Goal: Use online tool/utility: Utilize a website feature to perform a specific function

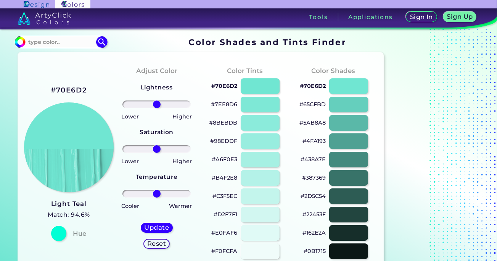
scroll to position [153, 0]
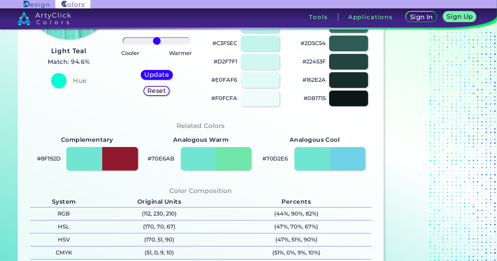
click at [121, 166] on div at bounding box center [102, 159] width 71 height 24
type input "#8f192d"
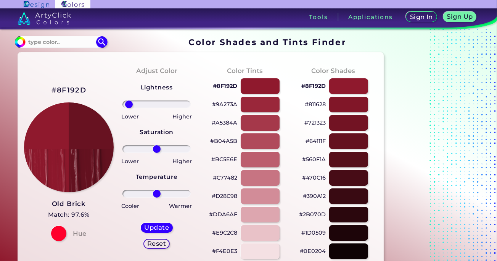
drag, startPoint x: 158, startPoint y: 105, endPoint x: 129, endPoint y: 115, distance: 30.4
type input "-91"
click at [129, 108] on input "range" at bounding box center [157, 104] width 69 height 8
drag, startPoint x: 158, startPoint y: 152, endPoint x: 180, endPoint y: 161, distance: 23.8
type input "100"
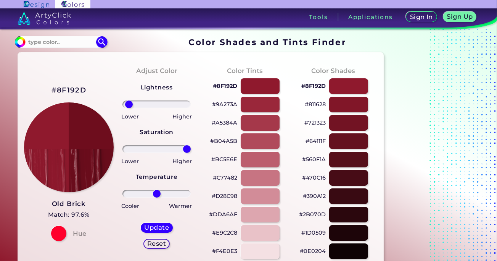
click at [191, 145] on input "range" at bounding box center [157, 149] width 69 height 8
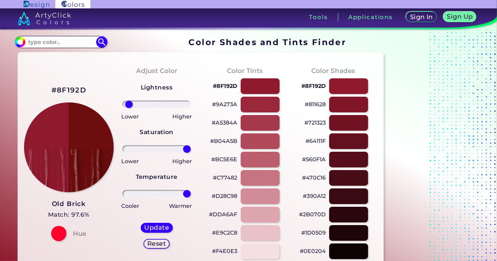
drag, startPoint x: 155, startPoint y: 193, endPoint x: 194, endPoint y: 191, distance: 38.6
type input "100"
click at [191, 191] on input "range" at bounding box center [157, 194] width 69 height 8
click at [165, 229] on h5 "Update" at bounding box center [156, 227] width 23 height 6
type input "#6e0d0e"
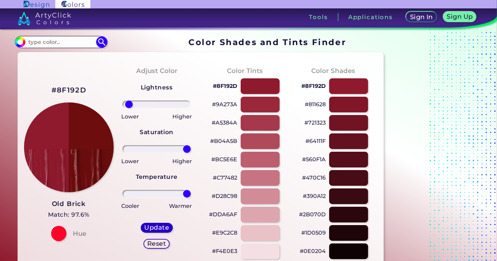
type input "0"
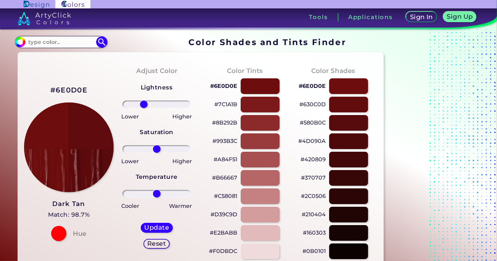
drag, startPoint x: 155, startPoint y: 103, endPoint x: 144, endPoint y: 103, distance: 11.5
type input "-42"
click at [144, 103] on input "range" at bounding box center [157, 104] width 69 height 8
click at [157, 232] on div "Update" at bounding box center [156, 227] width 29 height 9
type input "#600b0d"
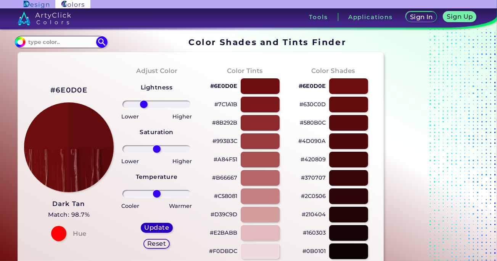
type input "0"
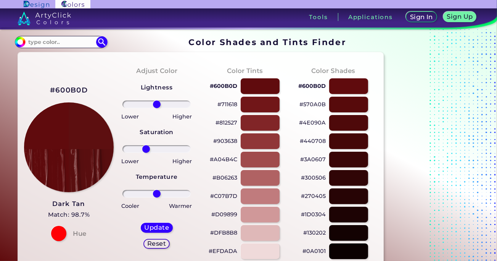
drag, startPoint x: 154, startPoint y: 152, endPoint x: 146, endPoint y: 153, distance: 7.9
type input "-34"
click at [146, 153] on input "range" at bounding box center [157, 149] width 69 height 8
click at [151, 228] on h5 "Update" at bounding box center [156, 227] width 23 height 6
type input "#5c1011"
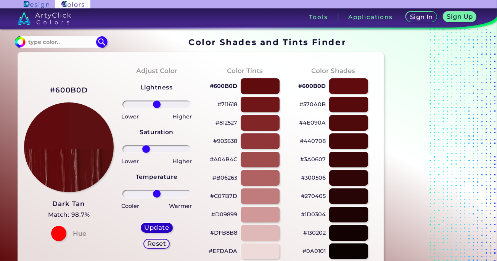
type input "0"
click at [150, 200] on div "Cooler" at bounding box center [138, 205] width 38 height 11
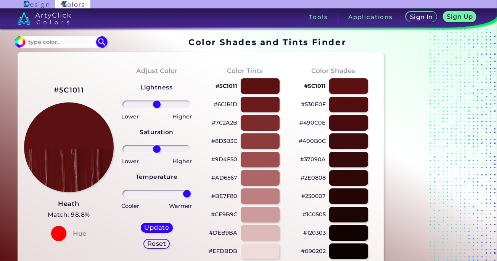
drag, startPoint x: 159, startPoint y: 195, endPoint x: 239, endPoint y: 208, distance: 81.2
type input "100"
click at [191, 197] on input "range" at bounding box center [157, 194] width 69 height 8
click at [150, 228] on h5 "Update" at bounding box center [156, 227] width 22 height 6
type input "#5b1011"
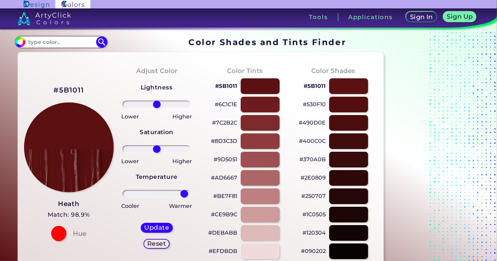
drag, startPoint x: 161, startPoint y: 195, endPoint x: 184, endPoint y: 184, distance: 26.1
type input "91"
click at [184, 190] on input "range" at bounding box center [157, 194] width 69 height 8
click at [155, 230] on h5 "Update" at bounding box center [157, 227] width 24 height 6
type input "#5b1011"
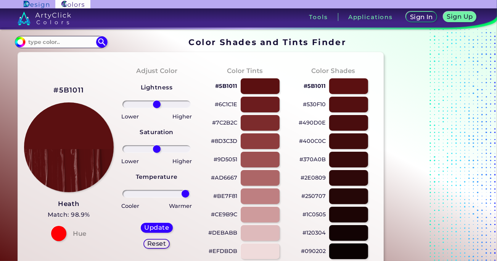
drag, startPoint x: 168, startPoint y: 191, endPoint x: 186, endPoint y: 186, distance: 18.6
type input "95"
click at [186, 190] on input "range" at bounding box center [157, 194] width 69 height 8
click at [160, 219] on div "Update Reset" at bounding box center [157, 235] width 44 height 38
click at [158, 226] on div "Update" at bounding box center [157, 228] width 30 height 10
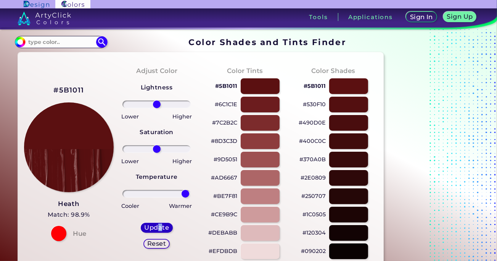
type input "#5b1011"
type input "0"
click at [159, 232] on div "Update" at bounding box center [157, 228] width 30 height 10
type input "#5b1011"
drag, startPoint x: 158, startPoint y: 153, endPoint x: 128, endPoint y: 155, distance: 29.5
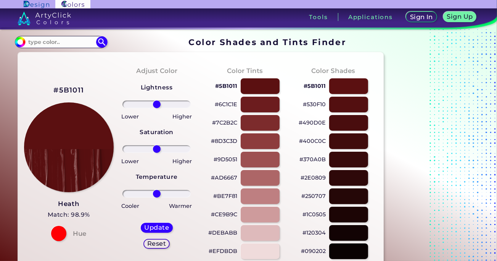
click at [122, 160] on div "Lightness Saturation Temperature Lower Higher Lower Higher Cooler Warmer Update…" at bounding box center [157, 168] width 76 height 183
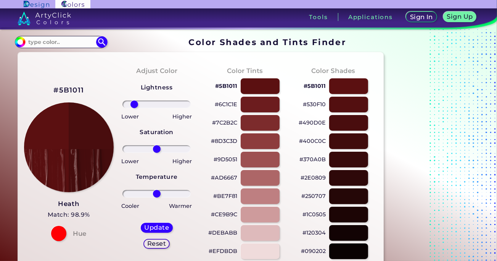
drag, startPoint x: 156, startPoint y: 107, endPoint x: 134, endPoint y: 112, distance: 22.6
type input "-74"
click at [134, 108] on input "range" at bounding box center [157, 104] width 69 height 8
click at [157, 223] on div "Update" at bounding box center [156, 227] width 29 height 9
type input "#470c0d"
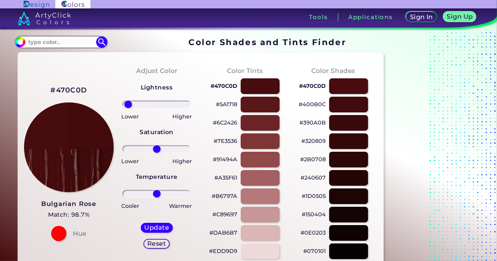
drag, startPoint x: 154, startPoint y: 103, endPoint x: 128, endPoint y: 115, distance: 29.0
type input "-94"
click at [128, 108] on input "range" at bounding box center [157, 104] width 69 height 8
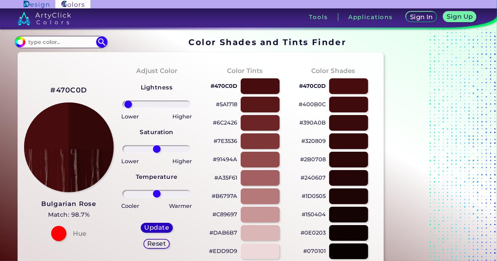
click at [153, 228] on h5 "Update" at bounding box center [157, 227] width 24 height 6
type input "#320809"
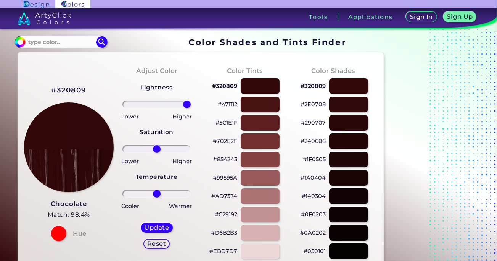
drag, startPoint x: 153, startPoint y: 104, endPoint x: 205, endPoint y: 112, distance: 52.5
click at [191, 108] on input "range" at bounding box center [157, 104] width 69 height 8
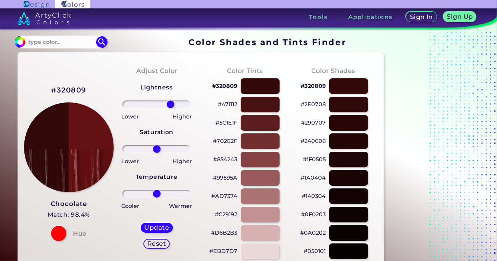
drag, startPoint x: 176, startPoint y: 103, endPoint x: 171, endPoint y: 105, distance: 6.0
type input "45"
click at [171, 105] on input "range" at bounding box center [157, 104] width 69 height 8
drag, startPoint x: 162, startPoint y: 221, endPoint x: 162, endPoint y: 226, distance: 4.6
click at [162, 222] on div "Update Reset" at bounding box center [157, 235] width 44 height 38
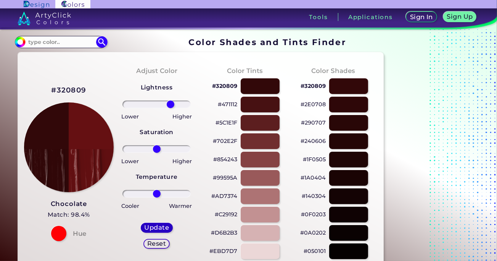
click at [163, 228] on h5 "Update" at bounding box center [156, 227] width 23 height 6
type input "#651012"
type input "0"
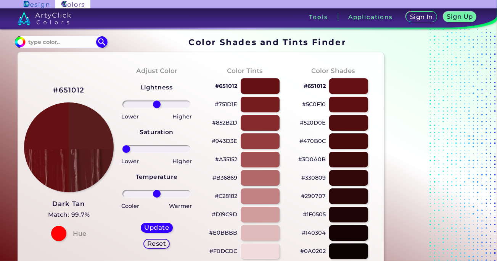
drag, startPoint x: 157, startPoint y: 150, endPoint x: 120, endPoint y: 161, distance: 38.0
type input "-100"
click at [123, 153] on input "range" at bounding box center [157, 149] width 69 height 8
click at [153, 228] on h5 "Update" at bounding box center [156, 227] width 23 height 6
type input "#591d1e"
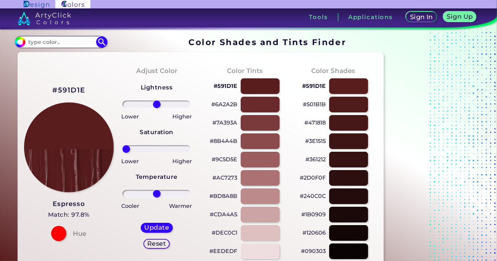
drag, startPoint x: 157, startPoint y: 151, endPoint x: 128, endPoint y: 153, distance: 29.5
type input "-100"
click at [126, 153] on input "range" at bounding box center [157, 149] width 69 height 8
click at [165, 216] on div "Lightness Saturation Temperature Lower Higher Lower Higher Cooler Warmer Update…" at bounding box center [157, 168] width 76 height 183
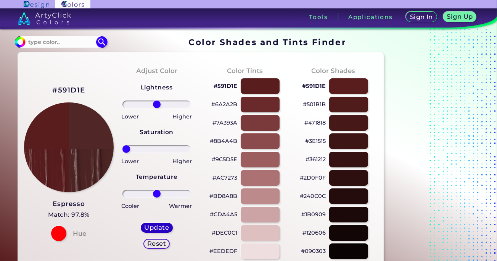
click at [153, 230] on h5 "Update" at bounding box center [156, 227] width 23 height 6
type input "#502626"
type input "0"
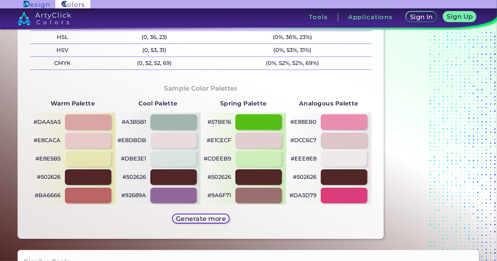
scroll to position [344, 0]
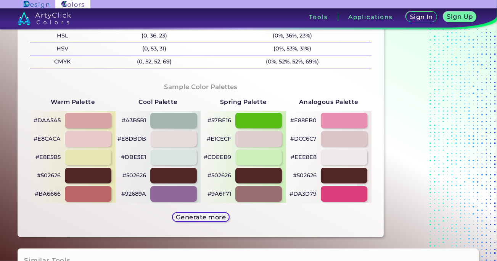
click at [206, 222] on div "Generate more" at bounding box center [201, 217] width 64 height 16
click at [212, 212] on div "Generate more" at bounding box center [201, 216] width 52 height 9
